Goal: Register for event/course

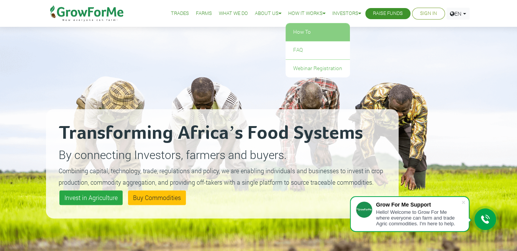
click at [294, 34] on link "How To" at bounding box center [317, 32] width 64 height 18
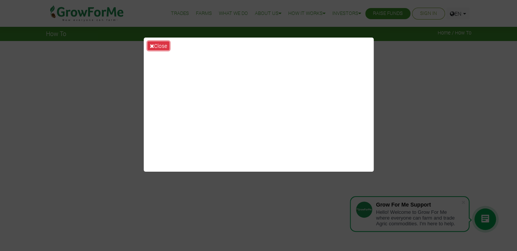
click at [161, 44] on button "Close" at bounding box center [159, 45] width 22 height 9
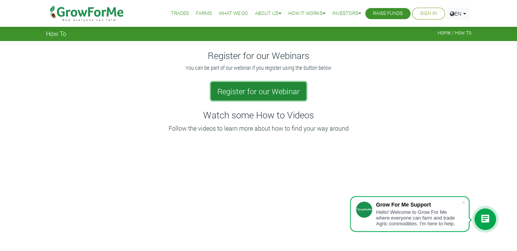
click at [244, 90] on link "Register for our Webinar" at bounding box center [258, 91] width 95 height 18
